Goal: Communication & Community: Share content

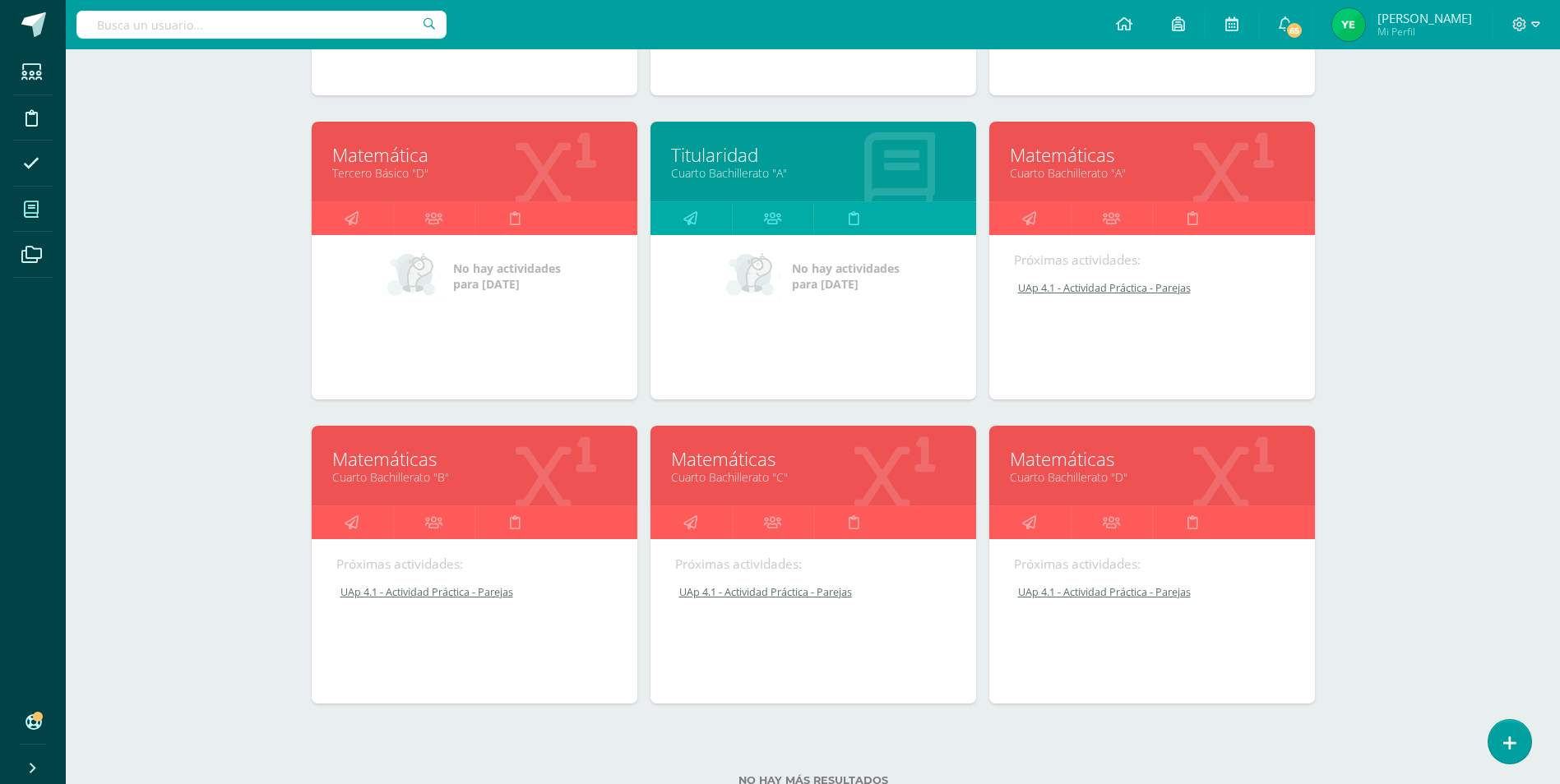
scroll to position [493, 0]
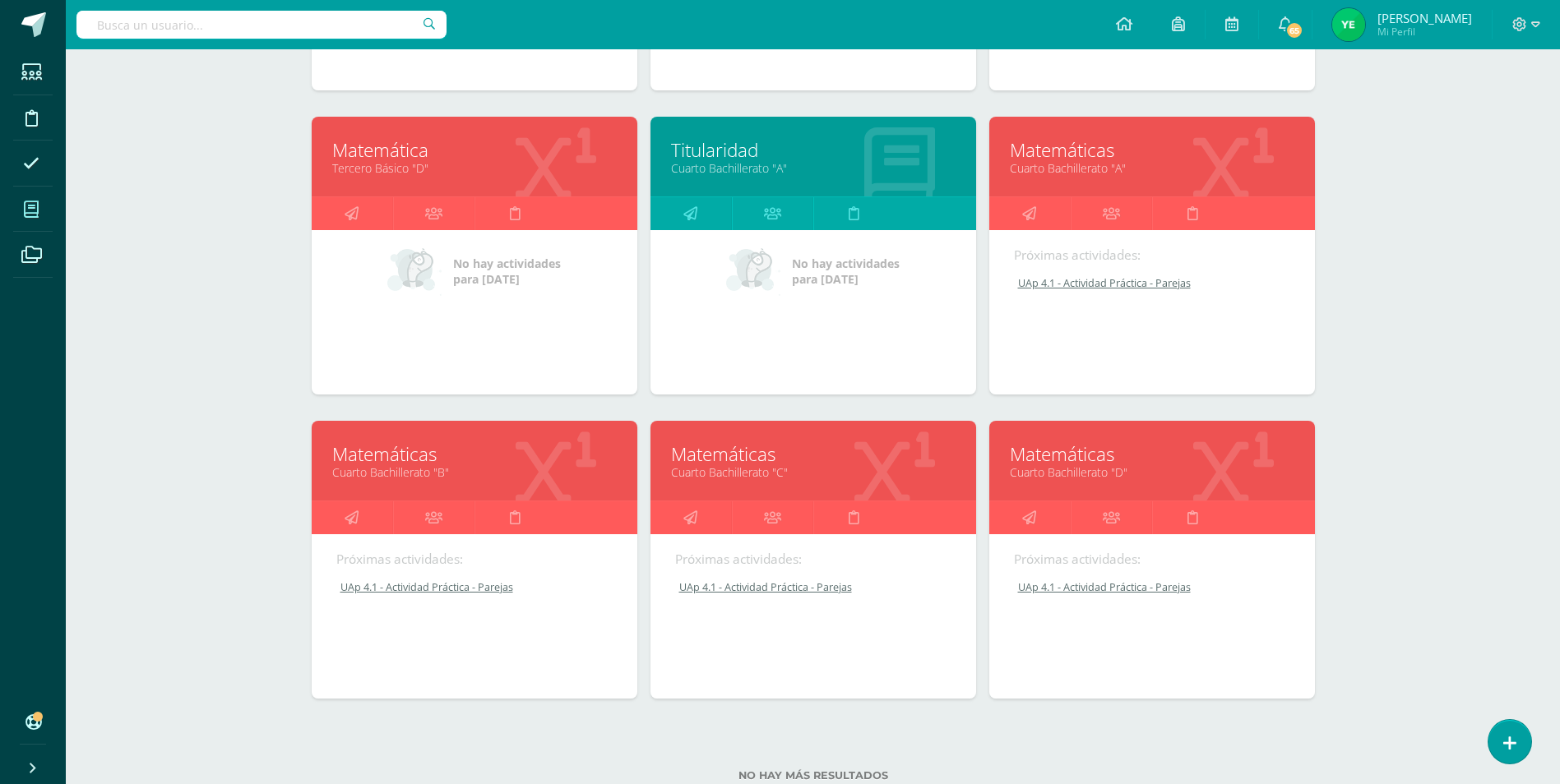
click at [1186, 456] on link "Matemáticas" at bounding box center [1152, 454] width 285 height 26
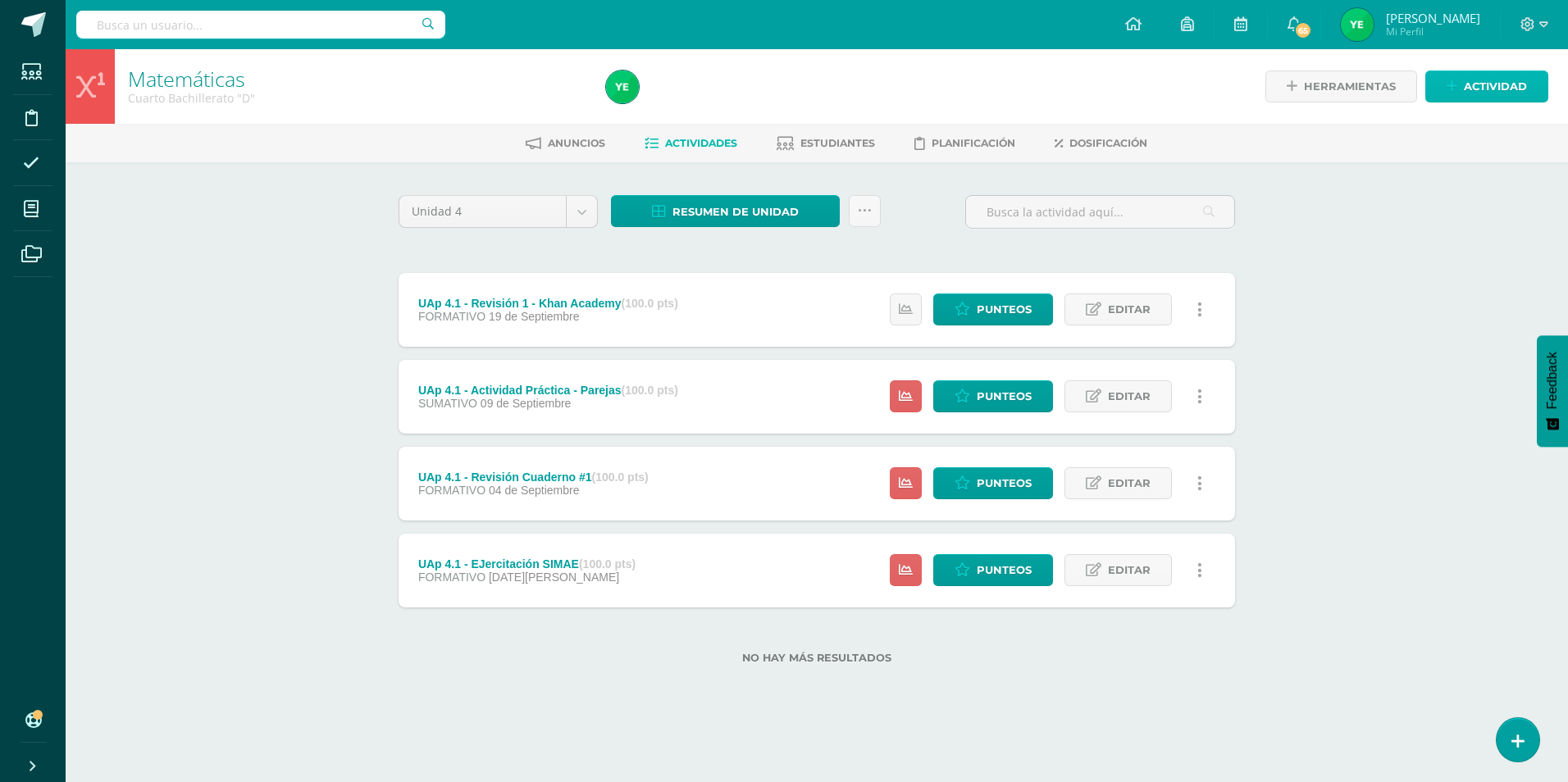
click at [1472, 86] on span "Actividad" at bounding box center [1495, 86] width 63 height 30
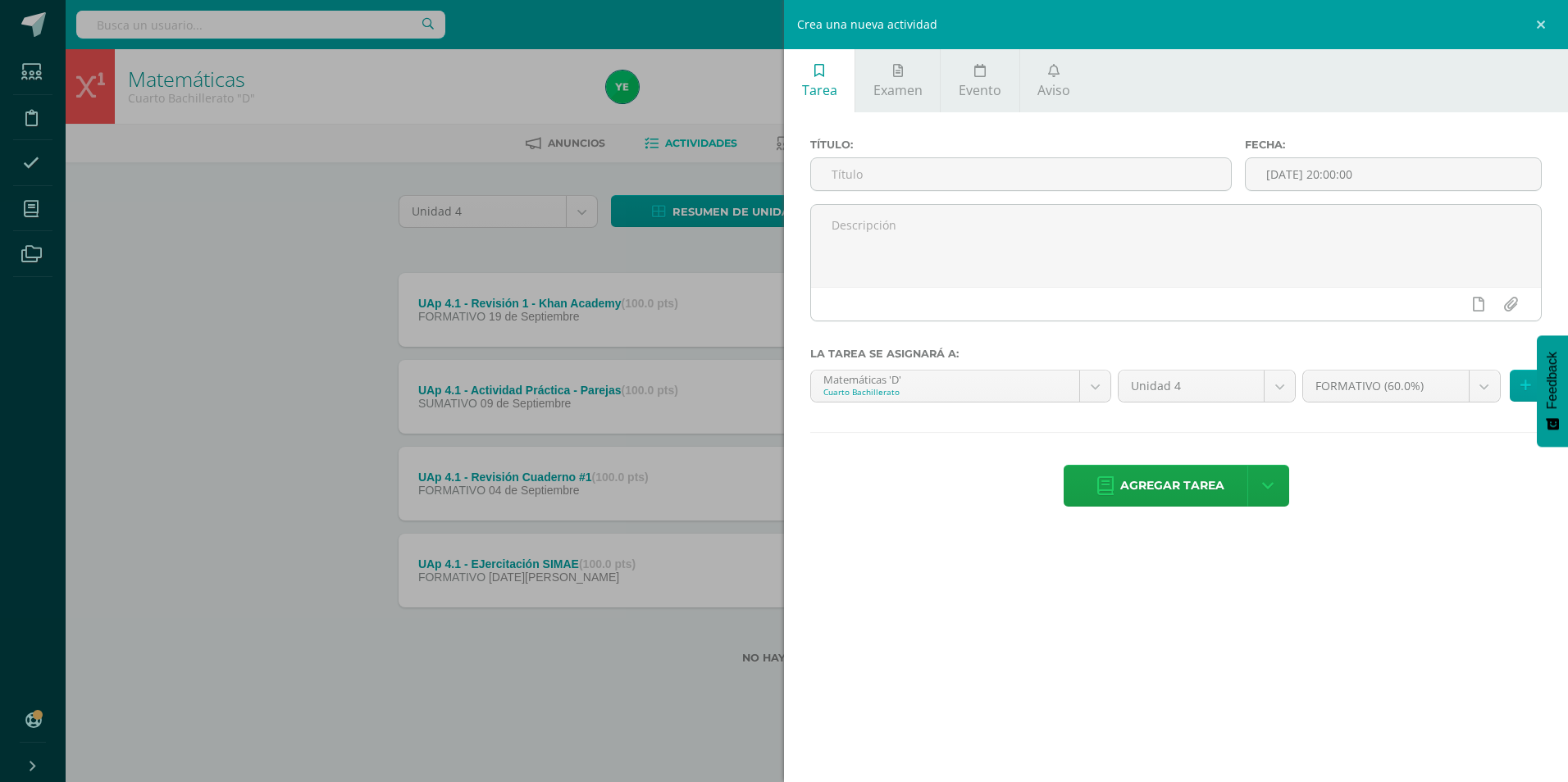
click at [406, 137] on div "Crea una nueva actividad Tarea Examen Evento Aviso Título: Fecha: 2025-09-10 20…" at bounding box center [784, 391] width 1568 height 782
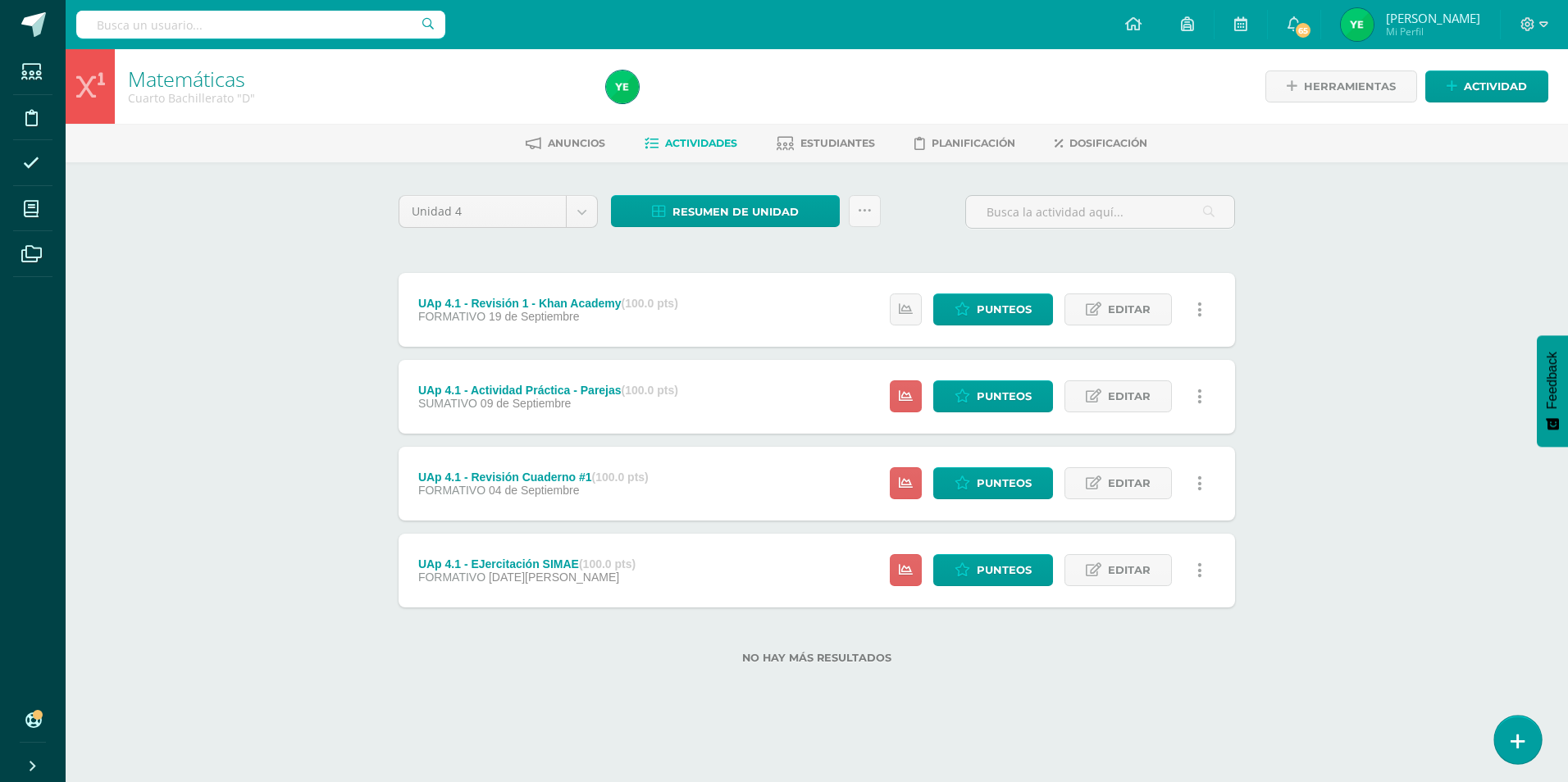
click at [1506, 734] on link at bounding box center [1518, 740] width 47 height 47
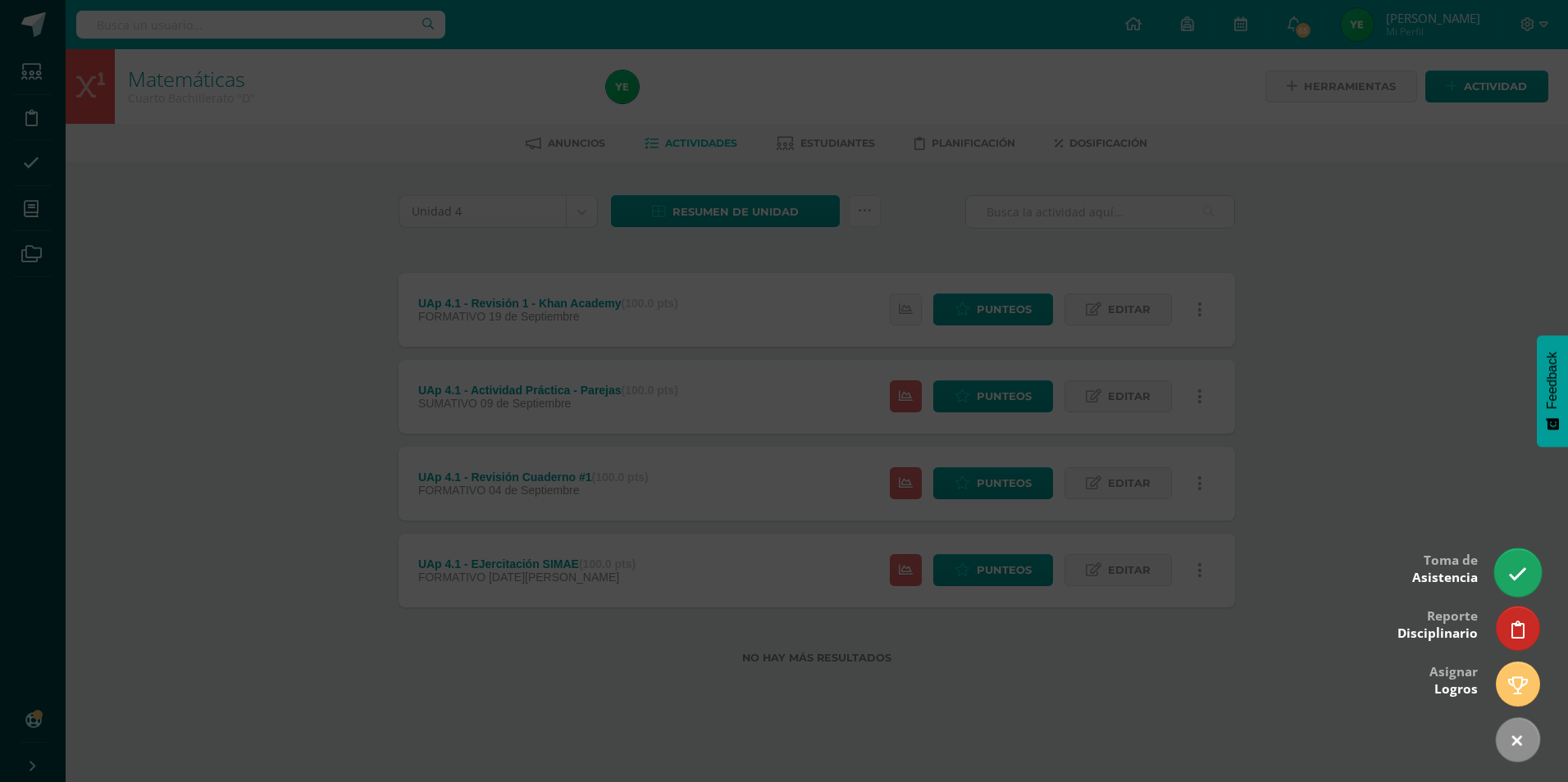
click at [1501, 581] on link at bounding box center [1518, 572] width 47 height 47
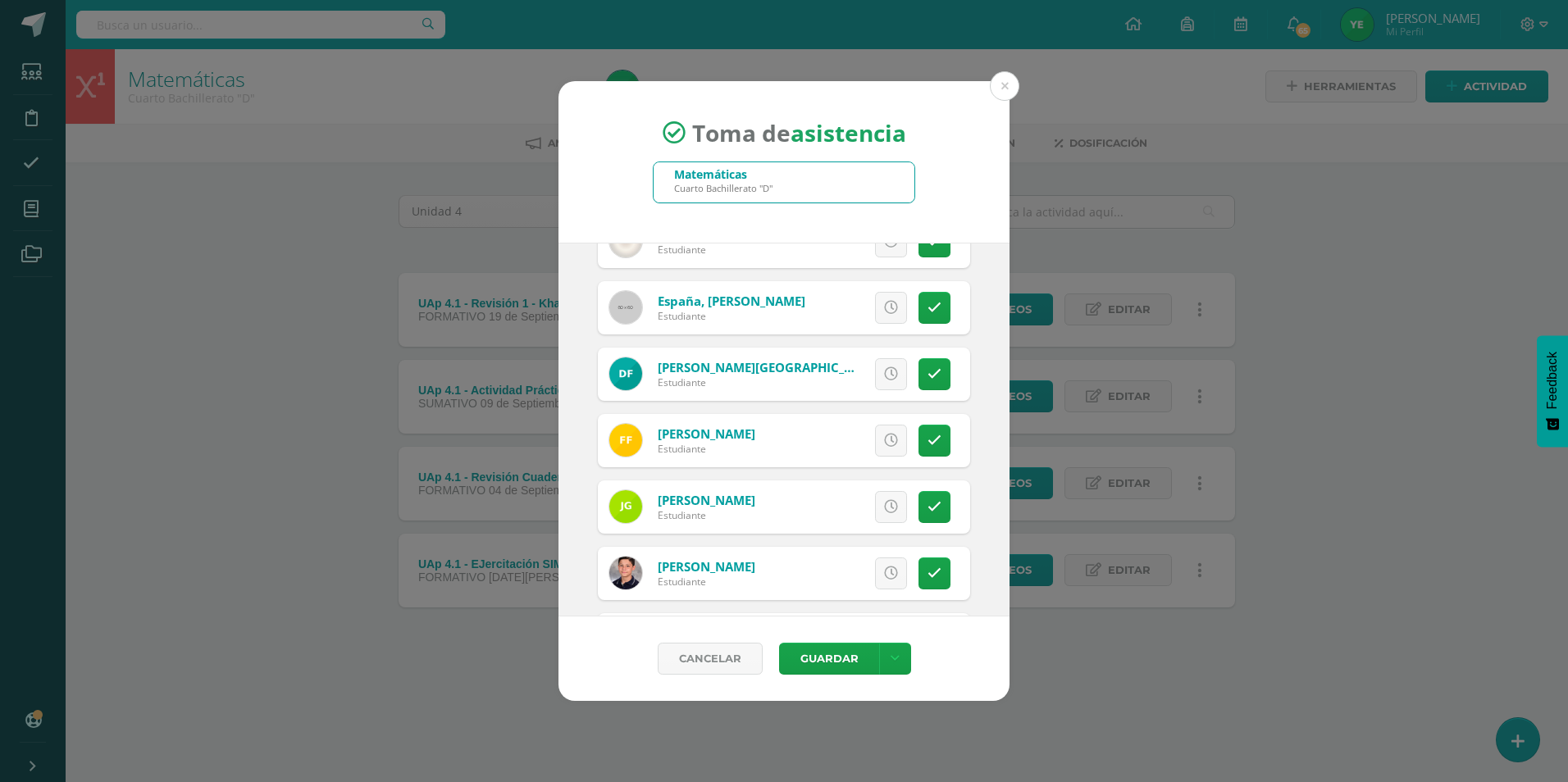
scroll to position [574, 0]
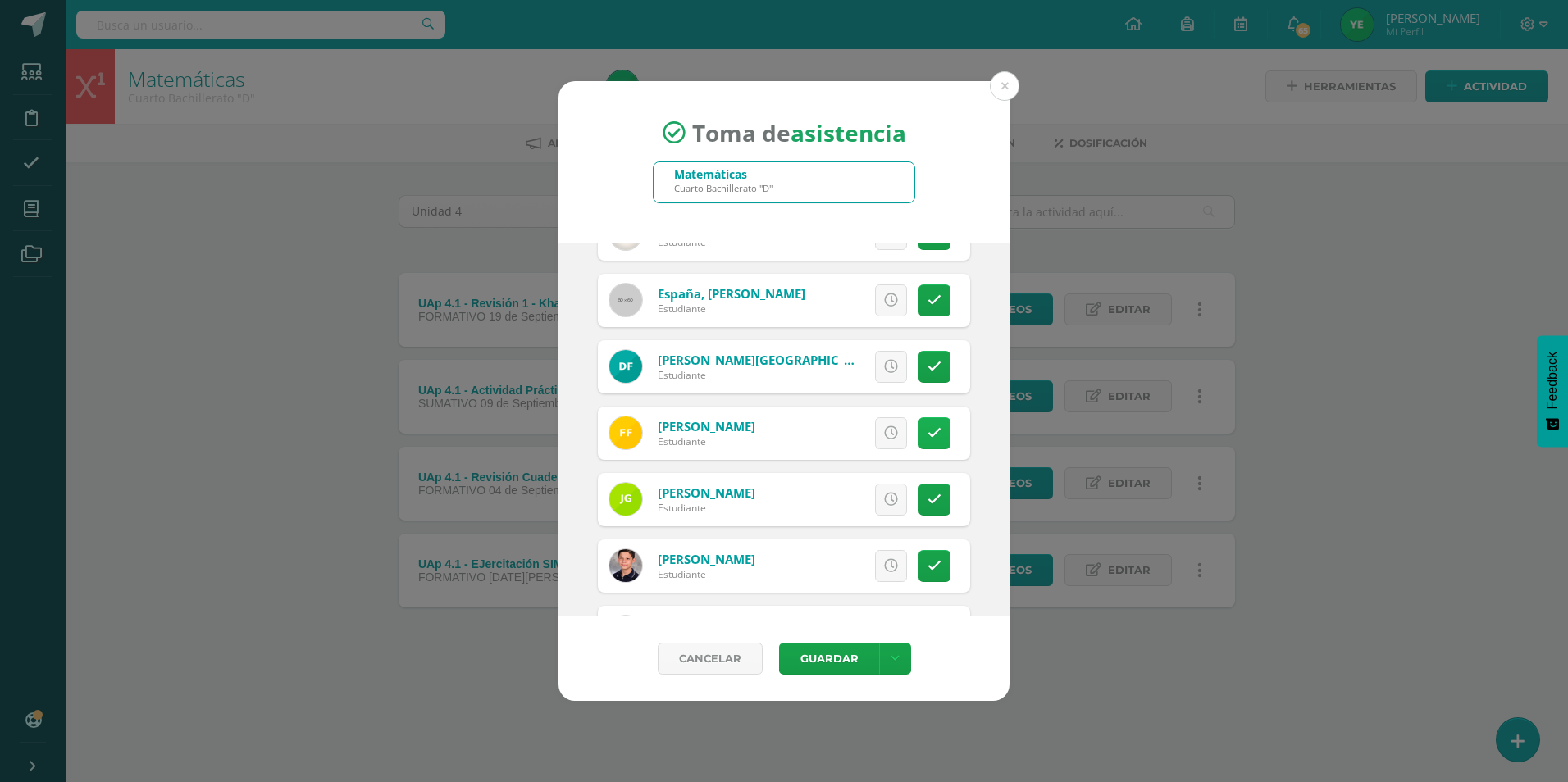
click at [919, 434] on link at bounding box center [934, 433] width 32 height 32
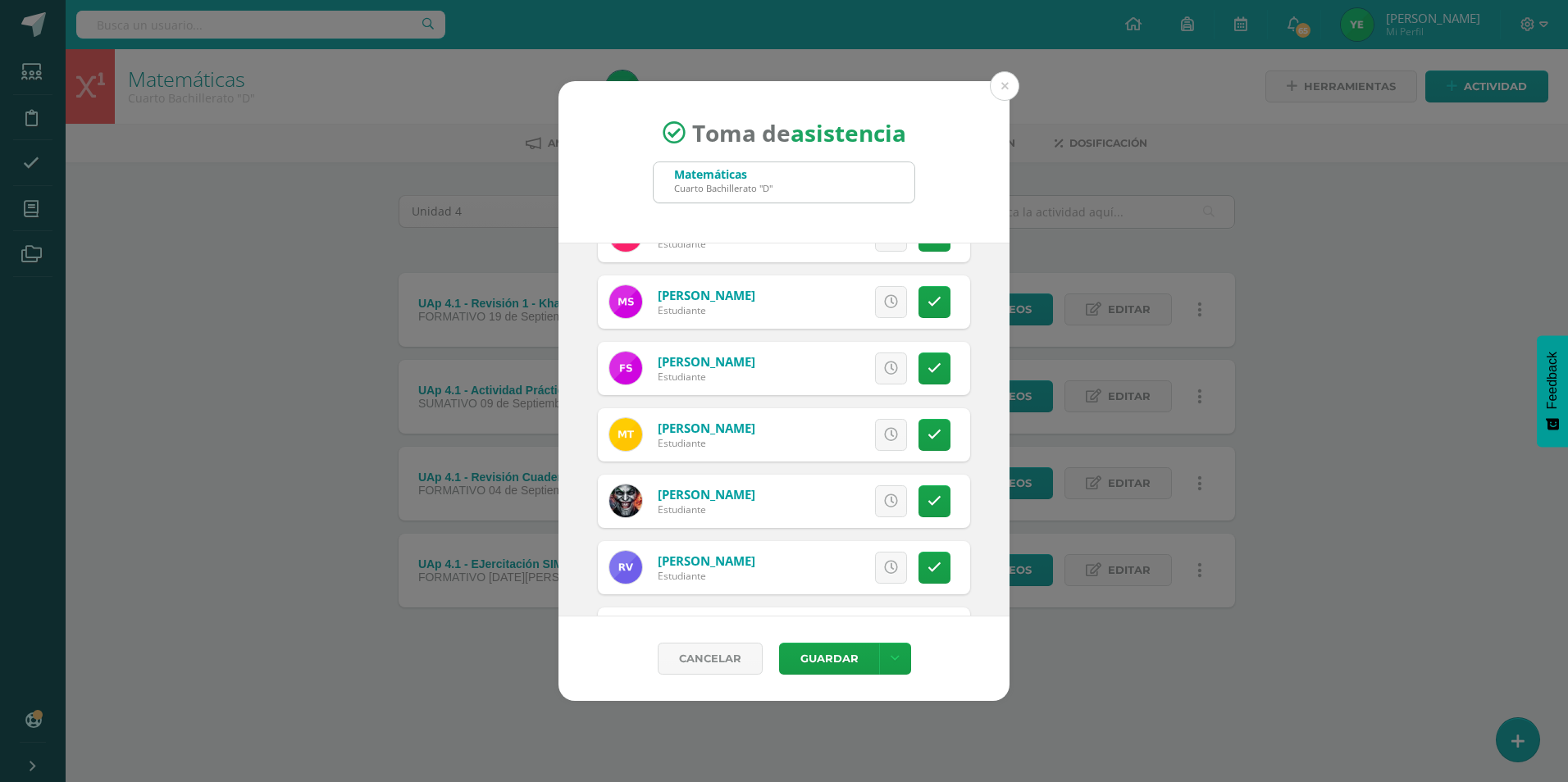
scroll to position [2206, 0]
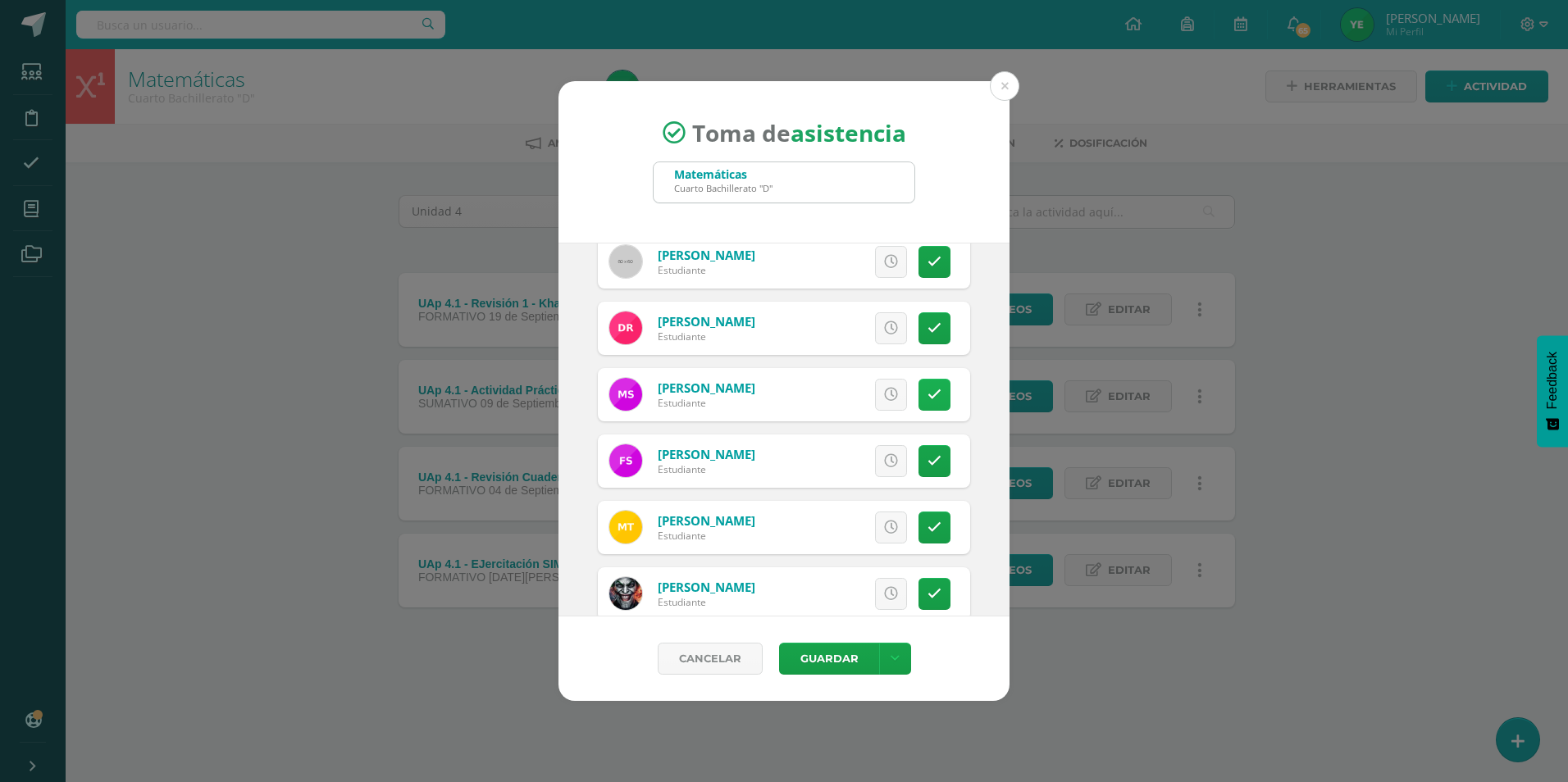
click at [927, 389] on icon at bounding box center [934, 395] width 14 height 14
click at [837, 653] on button "Guardar" at bounding box center [829, 658] width 100 height 32
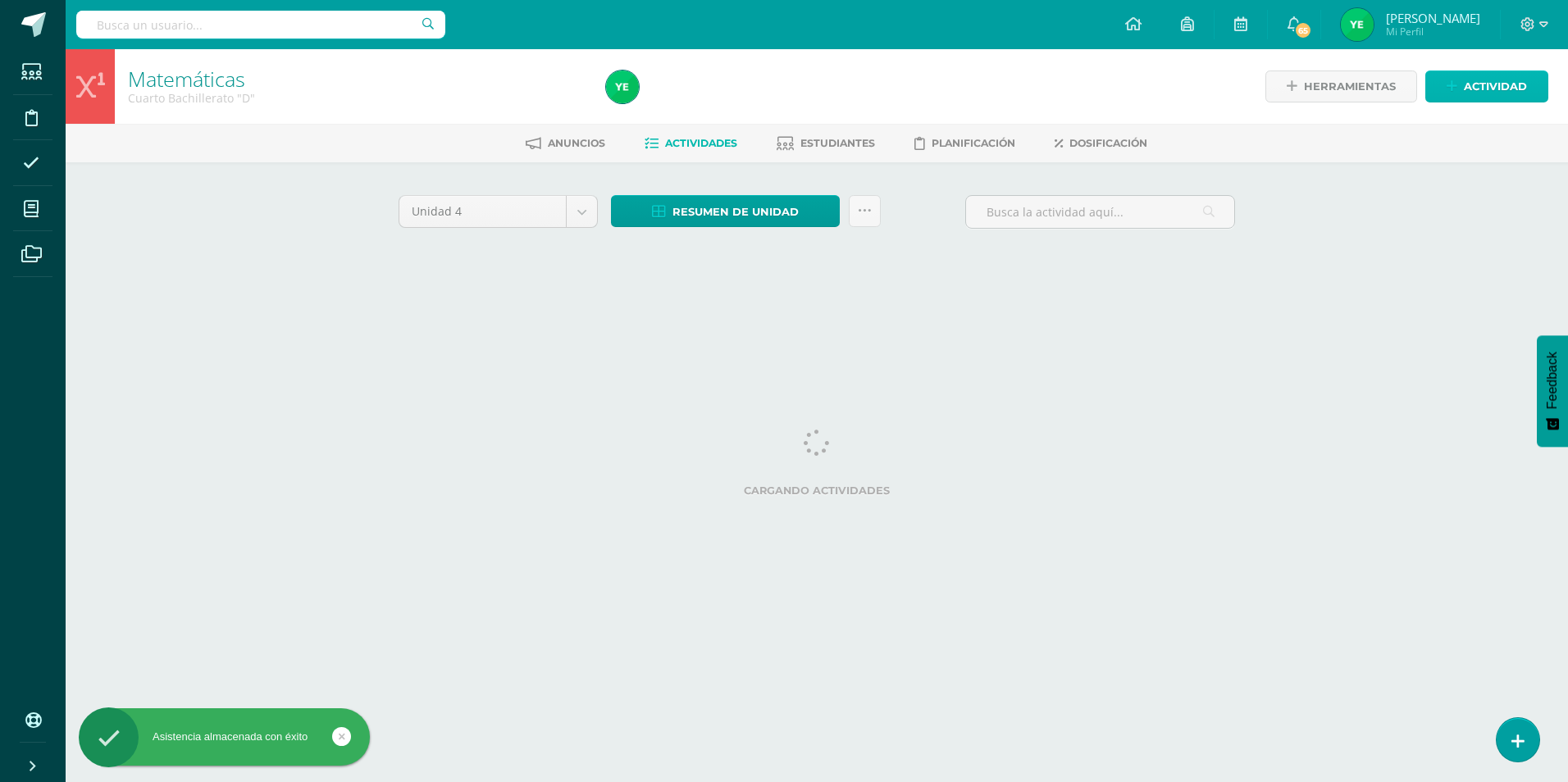
click at [1449, 88] on icon at bounding box center [1451, 86] width 11 height 14
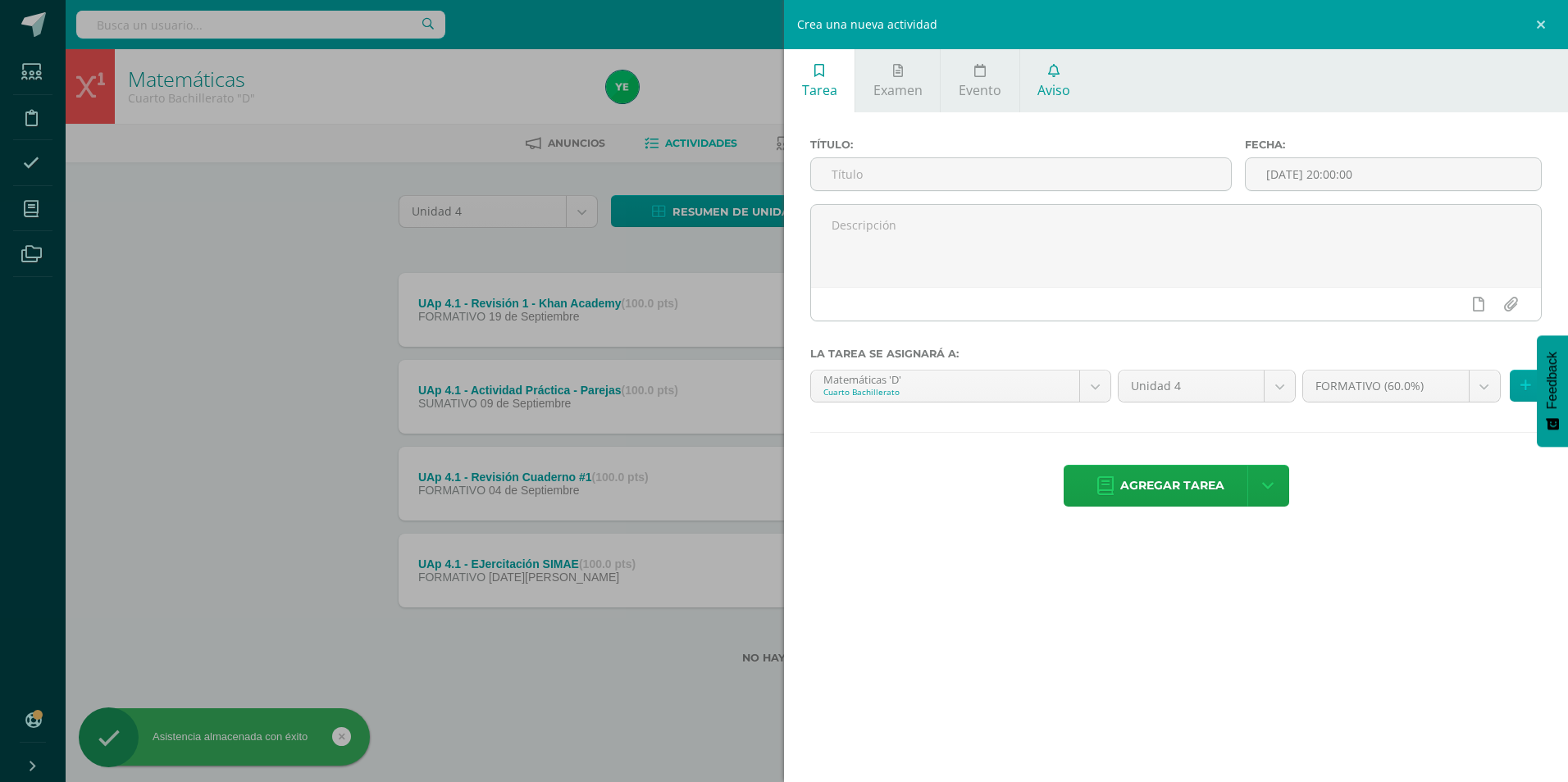
click at [1074, 93] on link "Aviso" at bounding box center [1053, 81] width 68 height 63
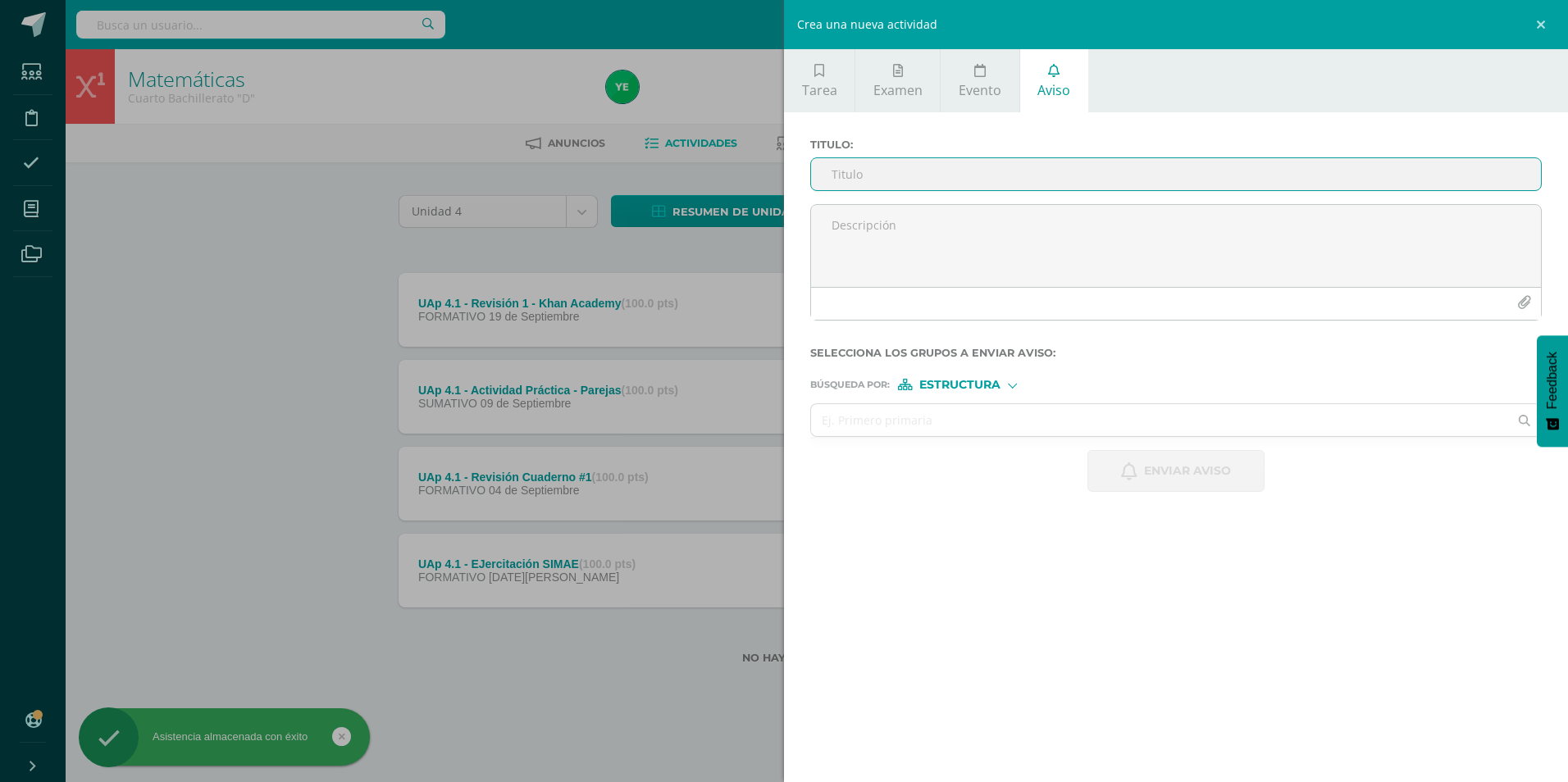
click at [1044, 172] on input "Titulo :" at bounding box center [1176, 174] width 730 height 32
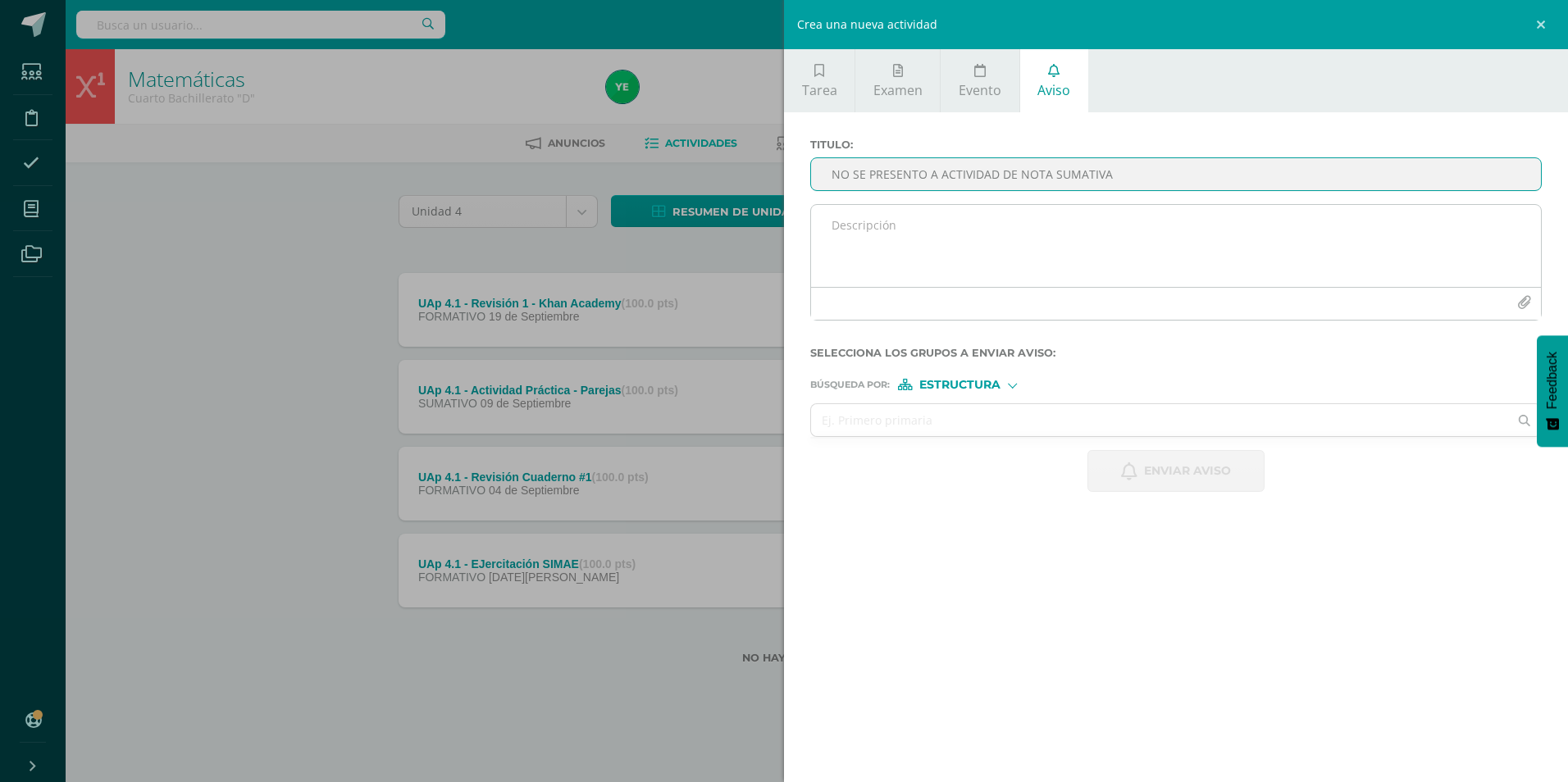
type input "NO SE PRESENTO A ACTIVIDAD DE NOTA SUMATIVA"
click at [929, 246] on textarea at bounding box center [1176, 246] width 730 height 82
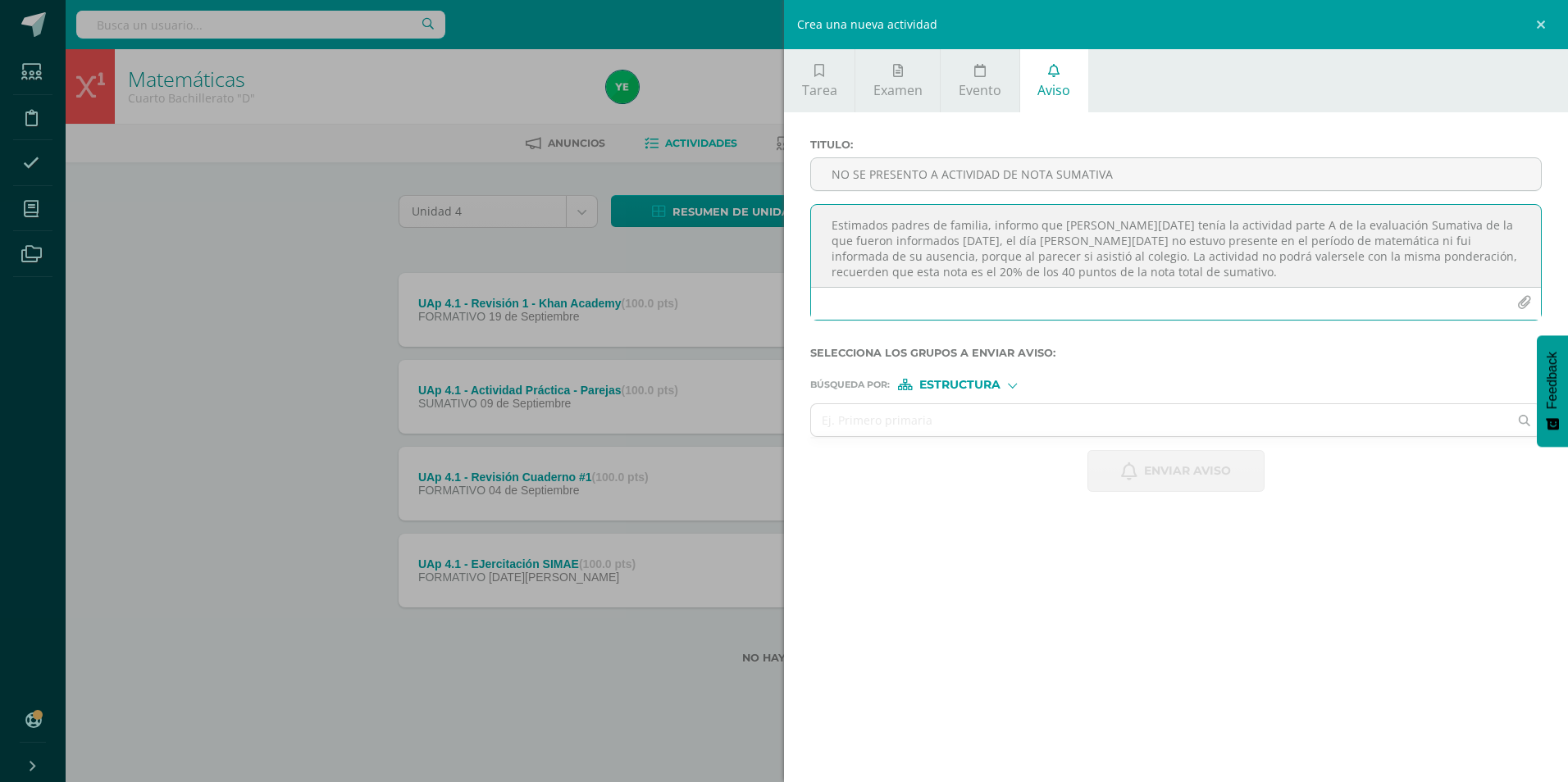
type textarea "Estimados padres de familia, informo que [PERSON_NAME][DATE] tenía la actividad…"
click at [965, 387] on span "Estructura" at bounding box center [960, 384] width 82 height 9
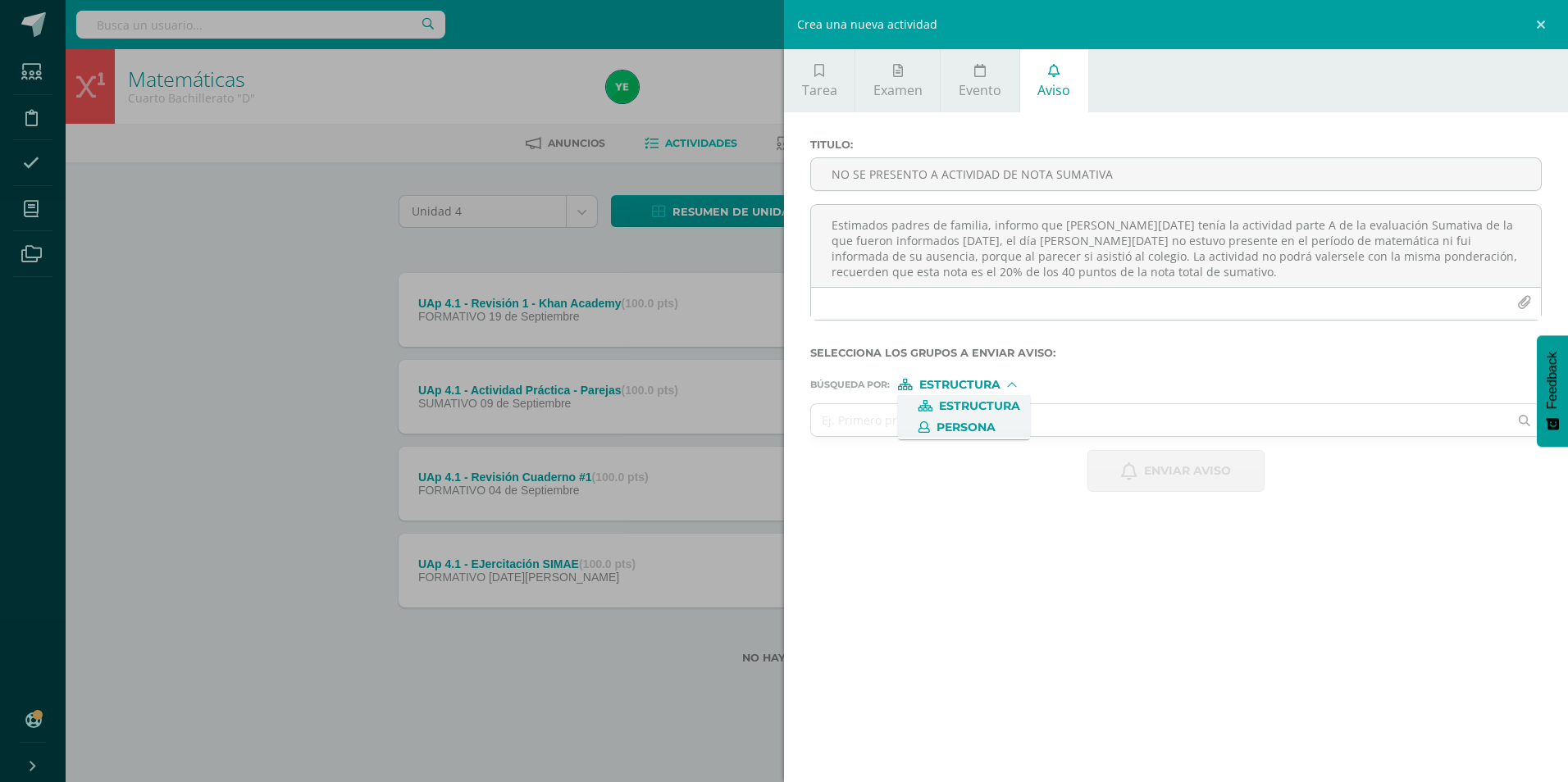
click at [954, 424] on span "Persona" at bounding box center [966, 427] width 59 height 9
click at [925, 424] on input "text" at bounding box center [1159, 420] width 697 height 32
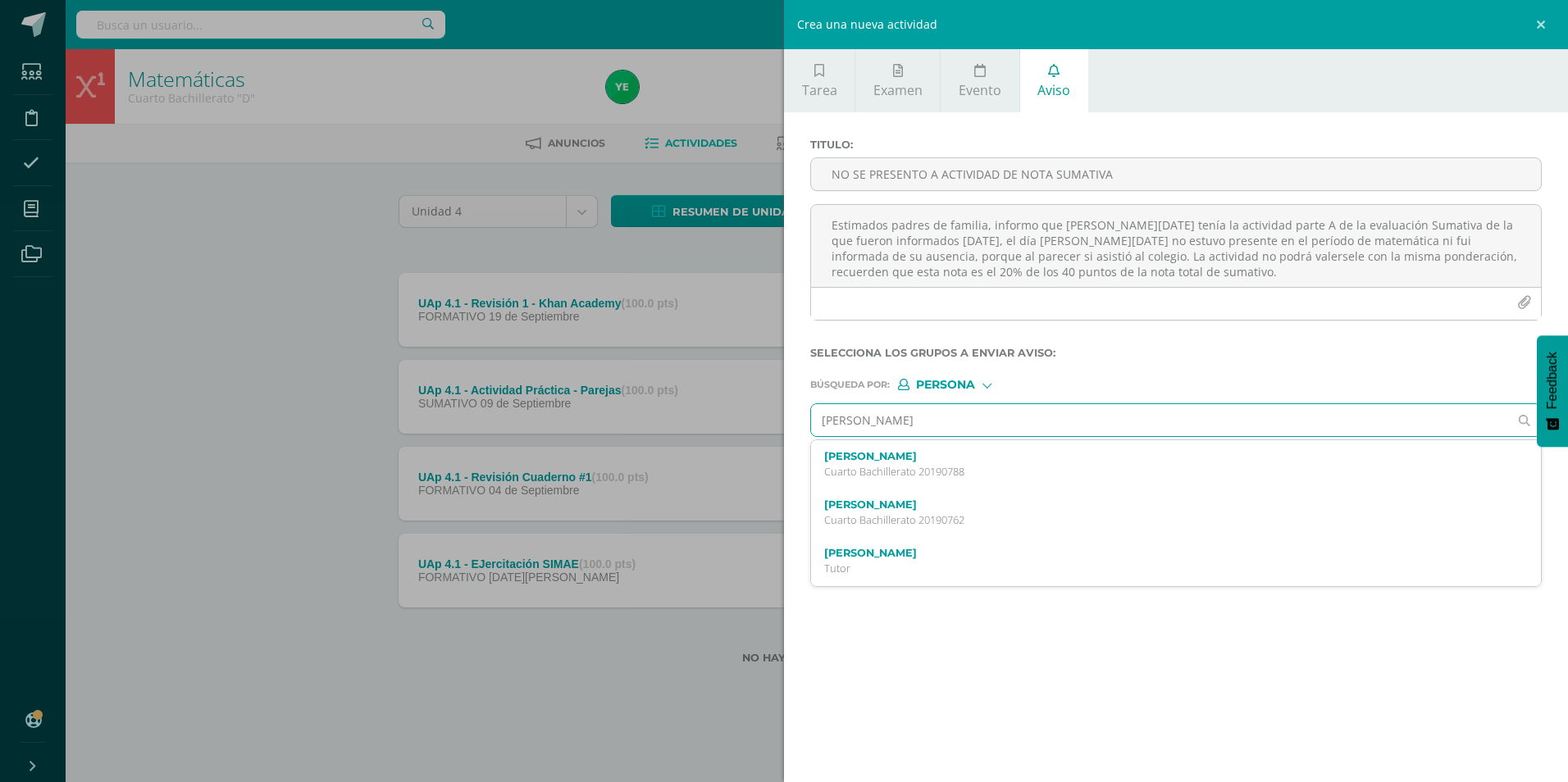
type input "[PERSON_NAME]"
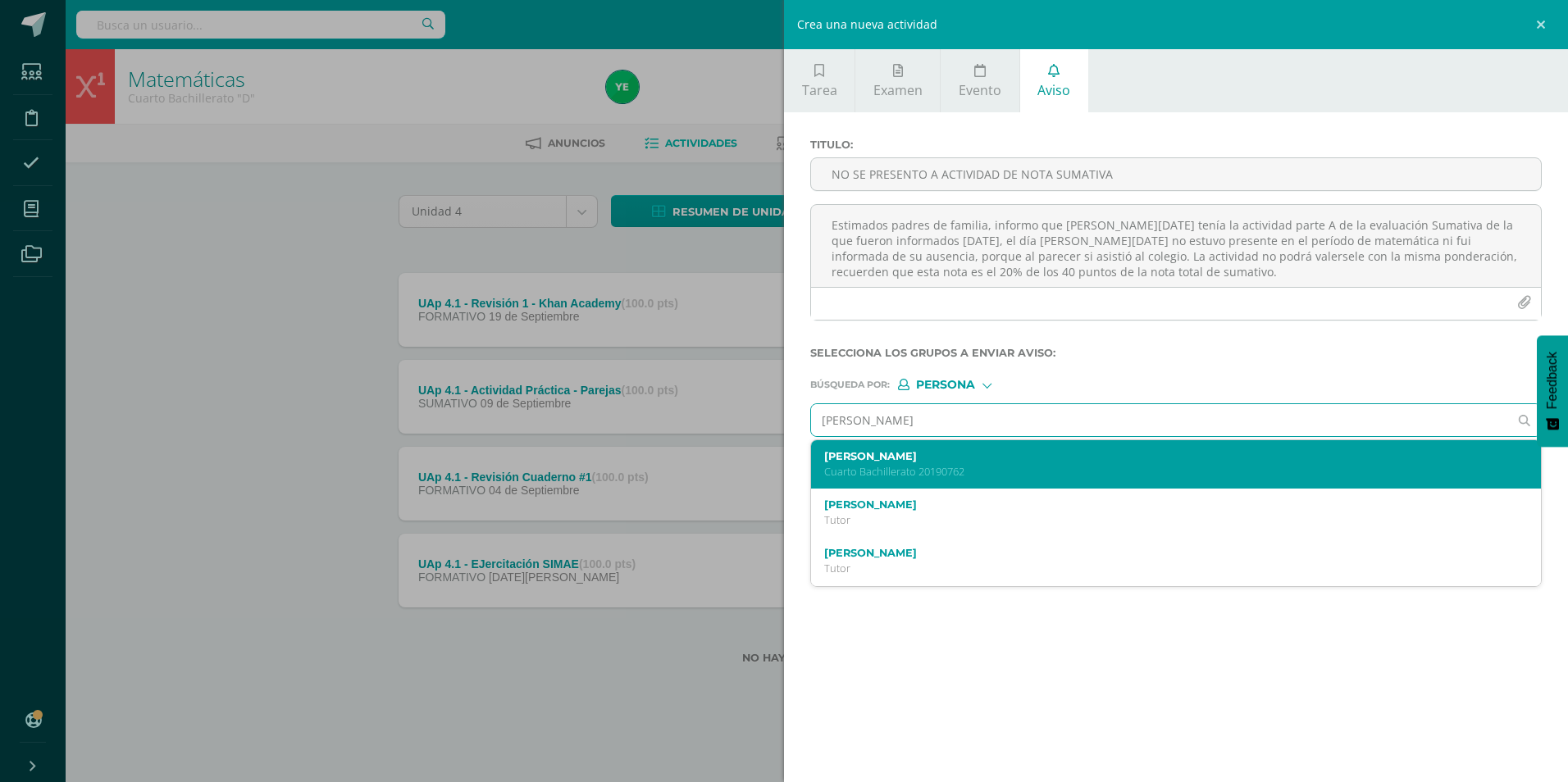
click at [931, 462] on label "[PERSON_NAME]" at bounding box center [1160, 456] width 672 height 13
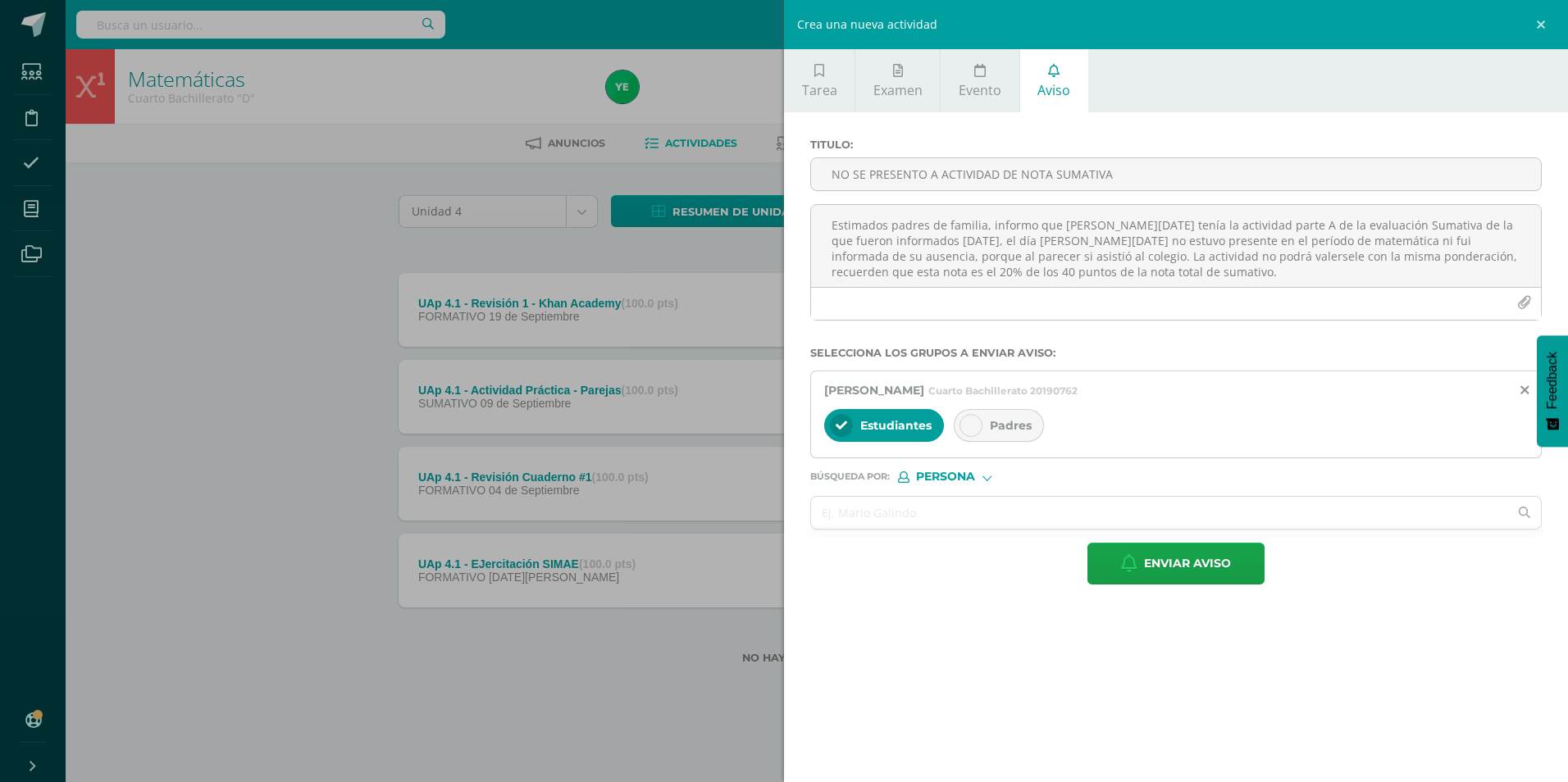
click at [966, 421] on icon at bounding box center [971, 425] width 12 height 12
click at [911, 505] on input "text" at bounding box center [1159, 513] width 697 height 32
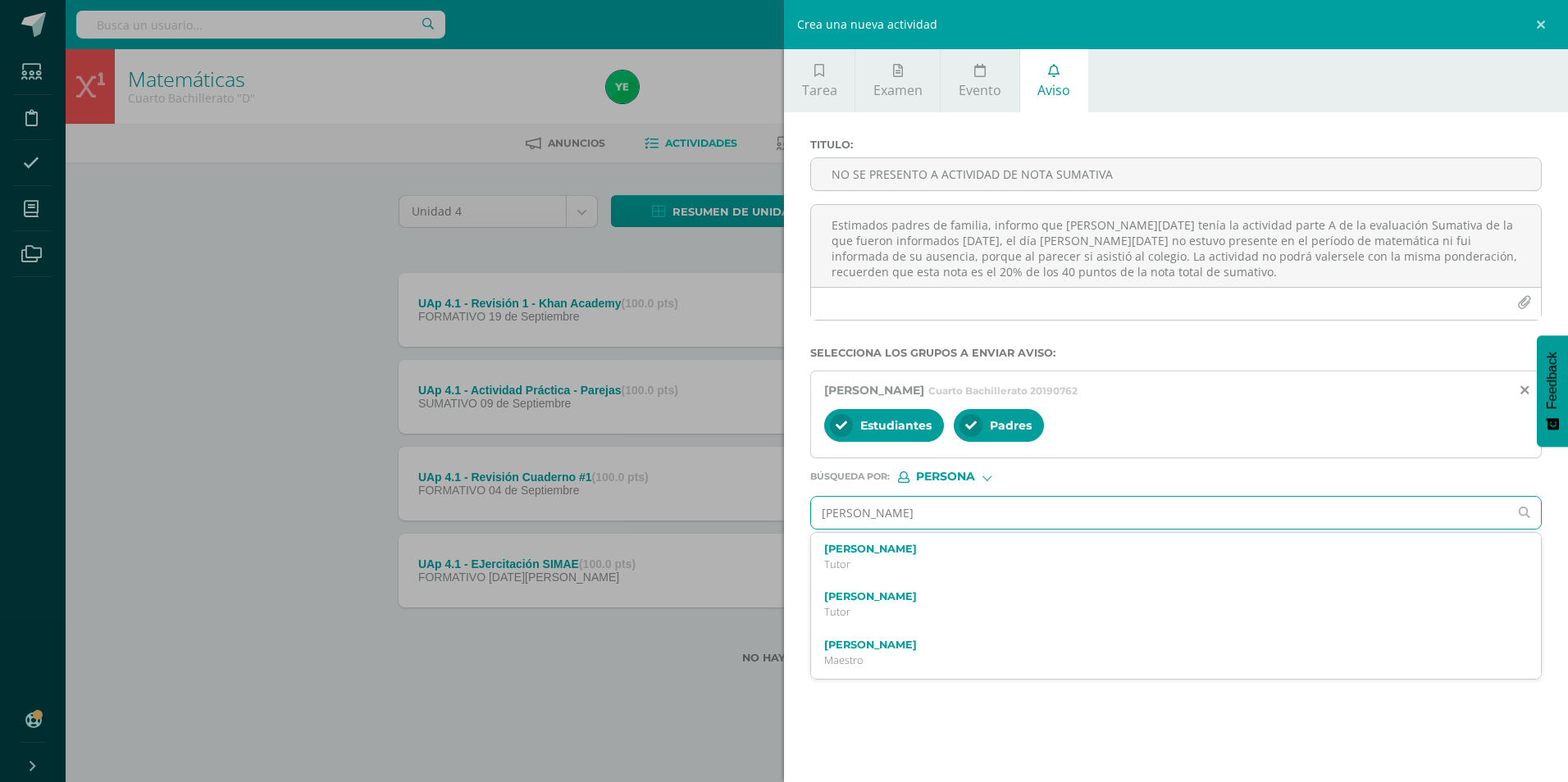
type input "[PERSON_NAME]"
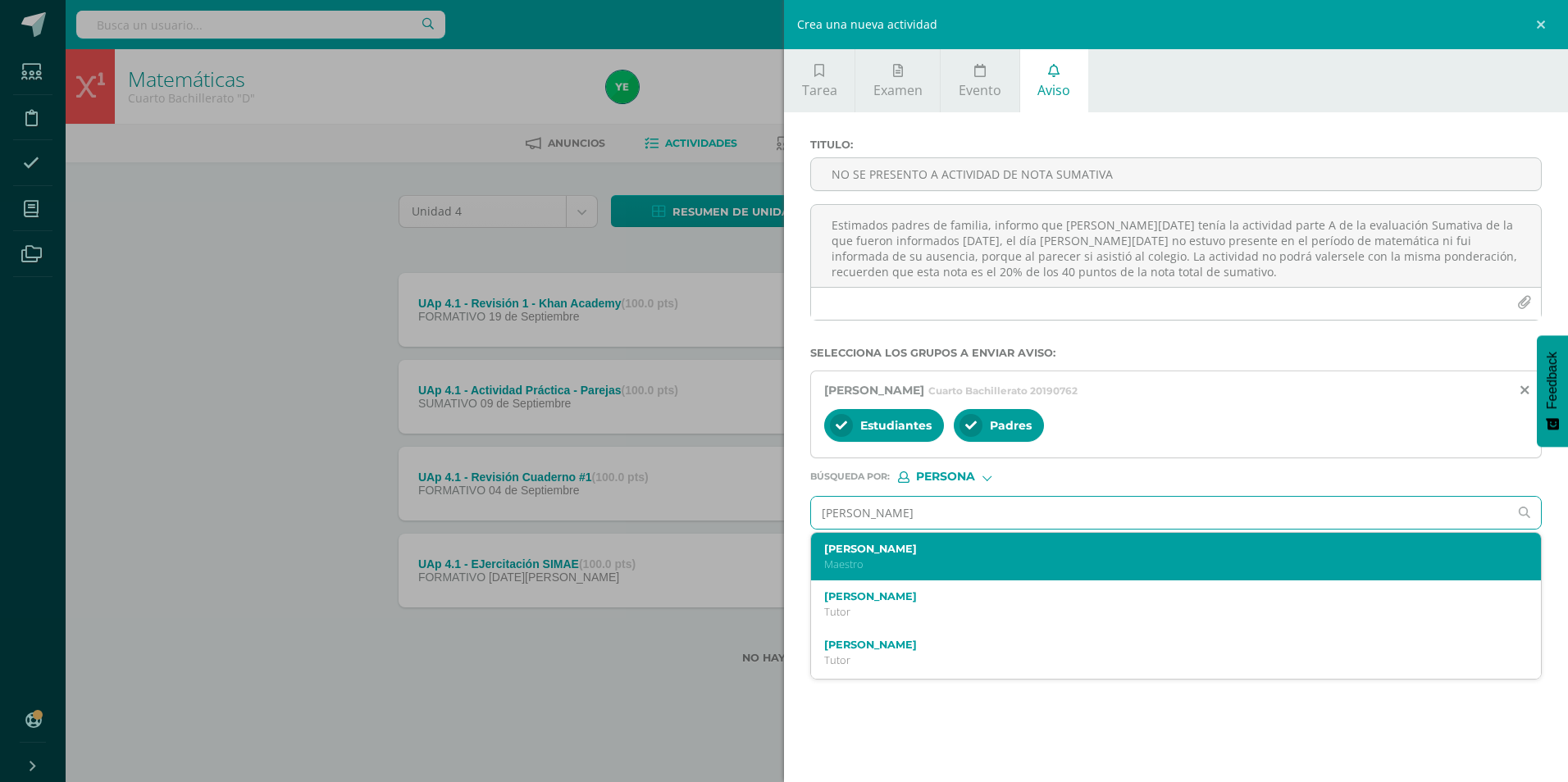
click at [890, 553] on label "[PERSON_NAME]" at bounding box center [1160, 549] width 672 height 13
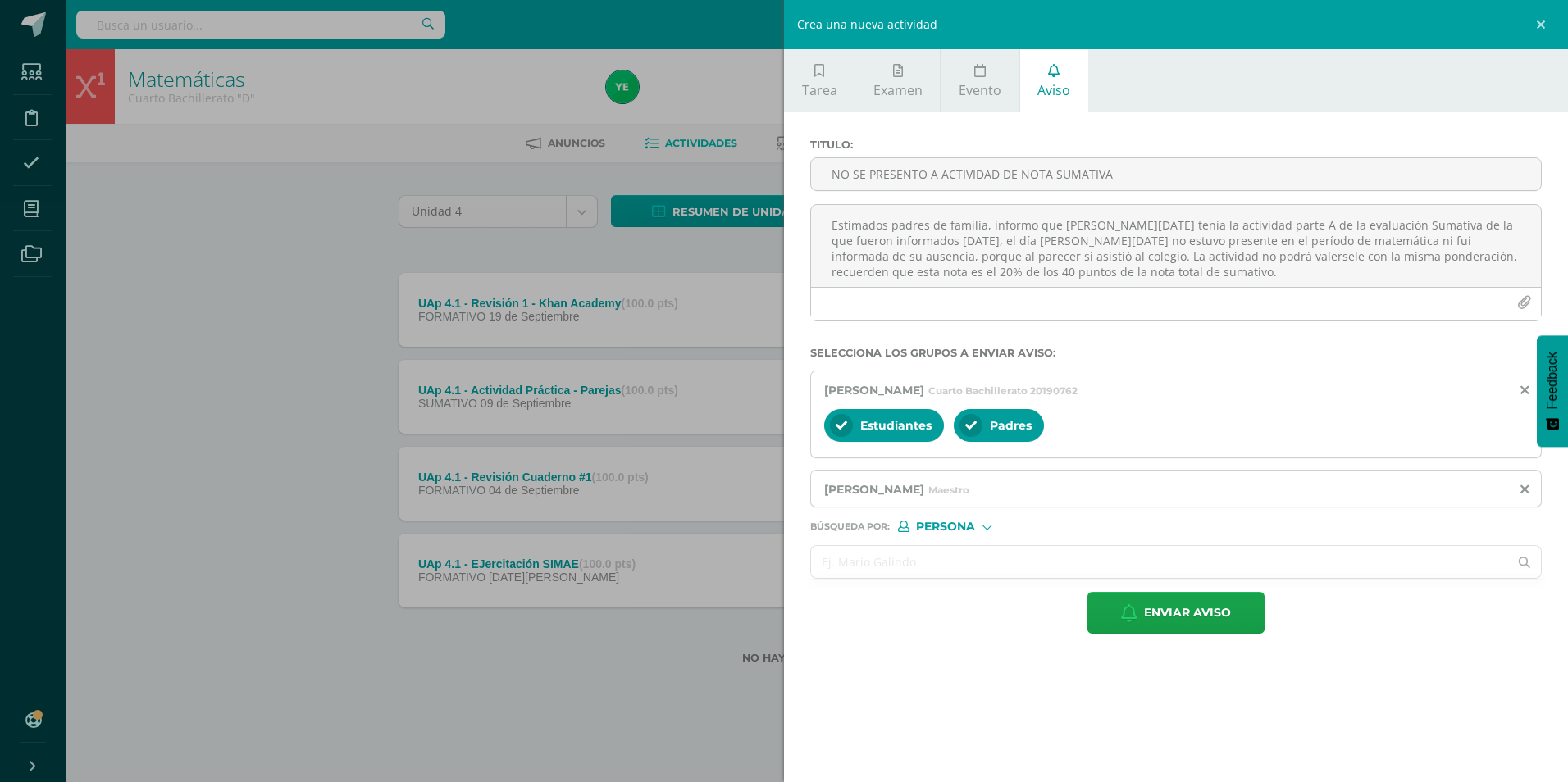
click at [892, 569] on input "text" at bounding box center [1159, 562] width 697 height 32
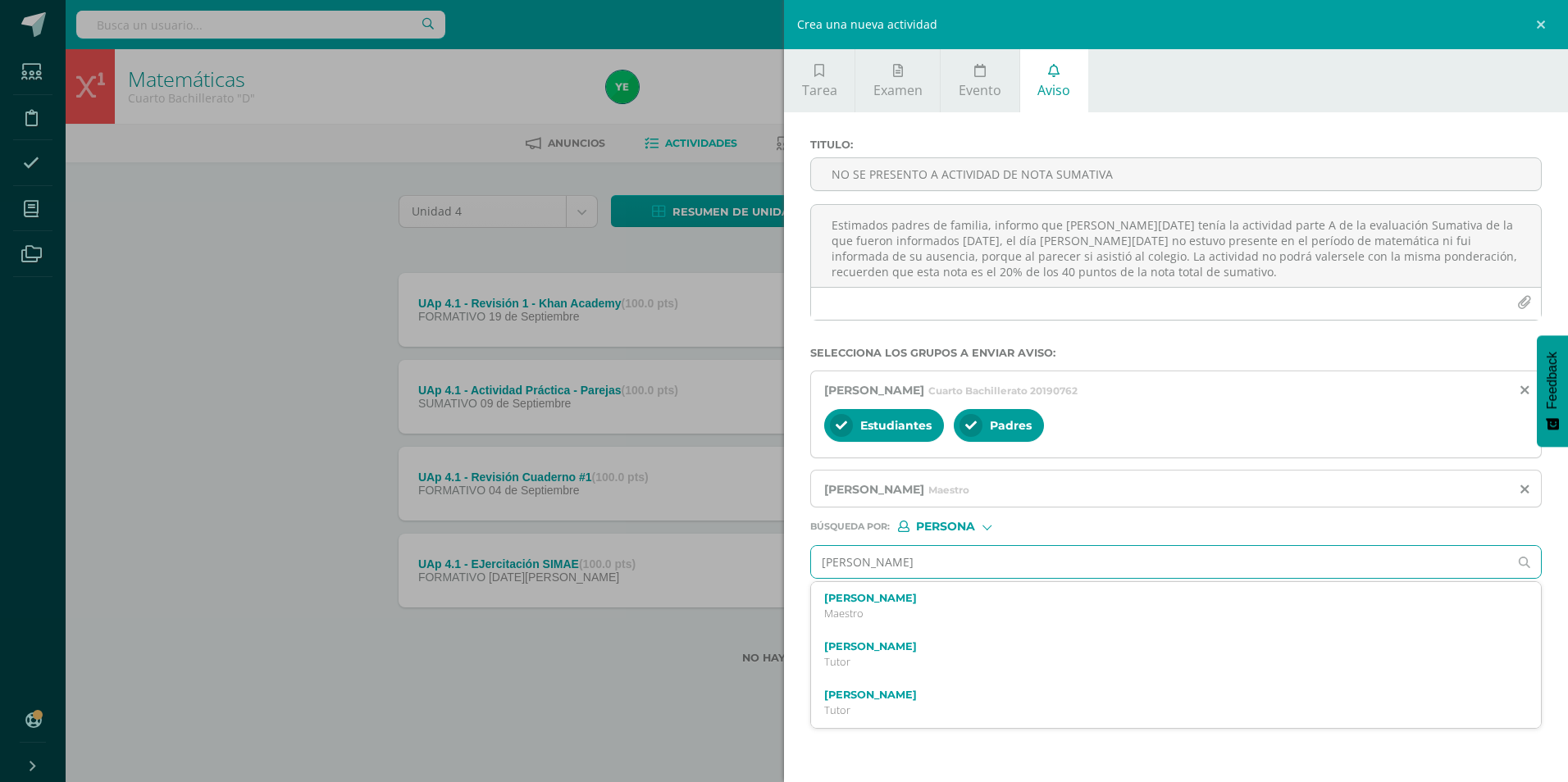
type input "[PERSON_NAME]"
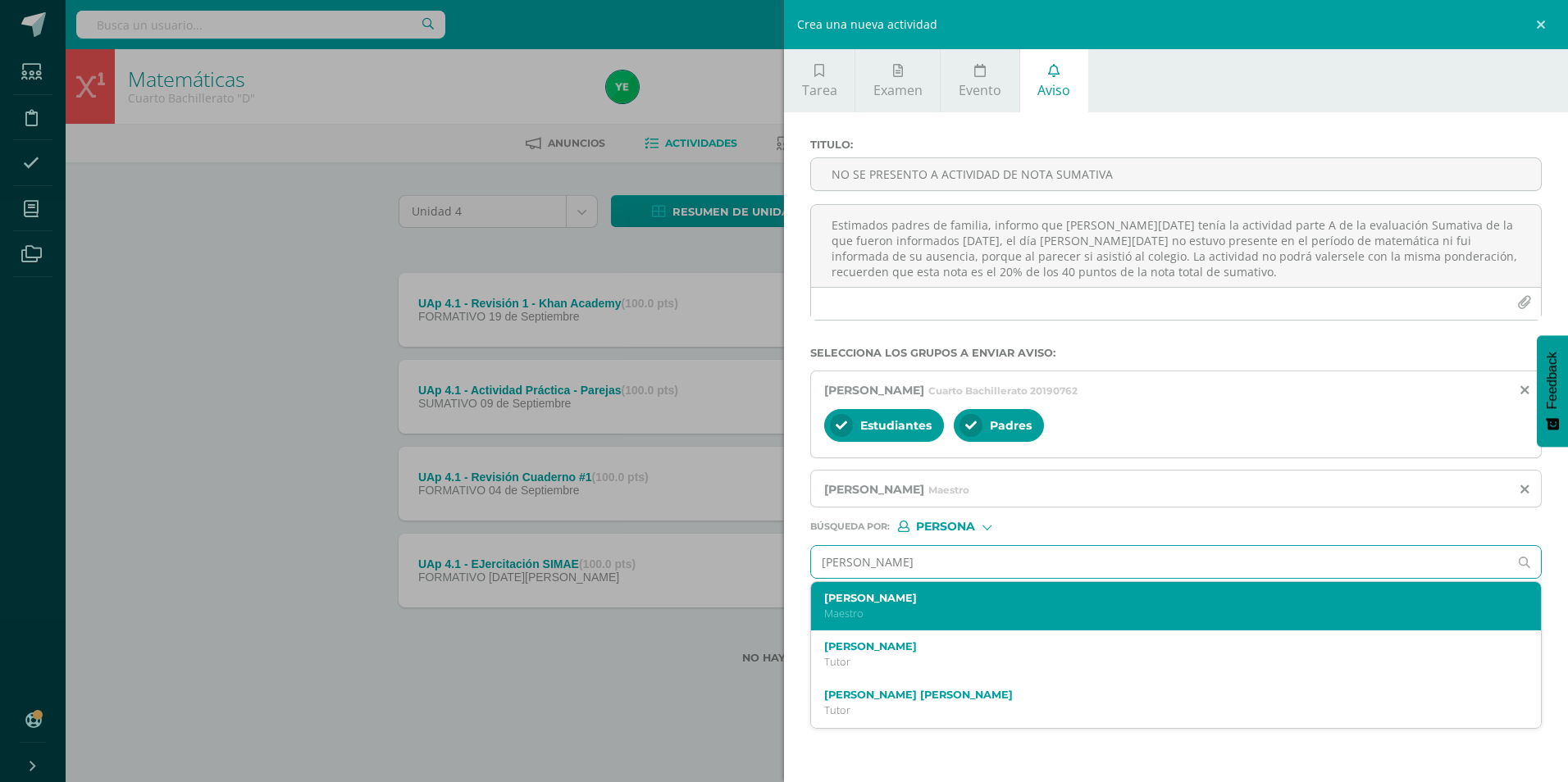
click at [890, 598] on label "[PERSON_NAME]" at bounding box center [1160, 598] width 672 height 13
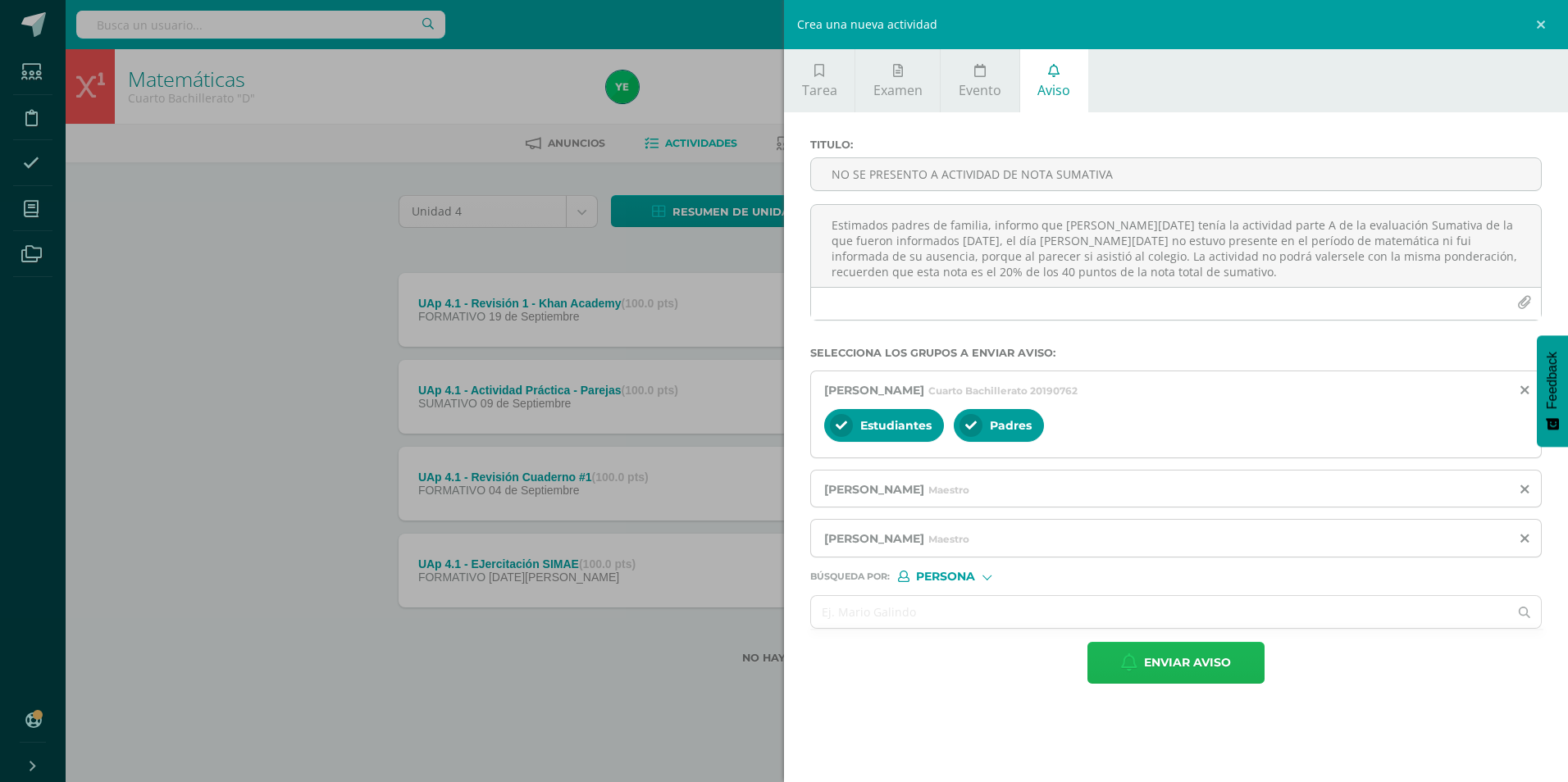
click at [1204, 658] on span "Enviar aviso" at bounding box center [1187, 662] width 86 height 40
